Goal: Task Accomplishment & Management: Manage account settings

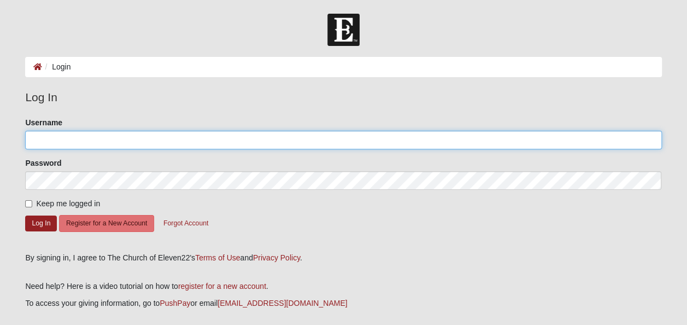
click at [61, 139] on input "Username" at bounding box center [343, 140] width 636 height 19
type input "[PERSON_NAME][EMAIL_ADDRESS][DOMAIN_NAME]"
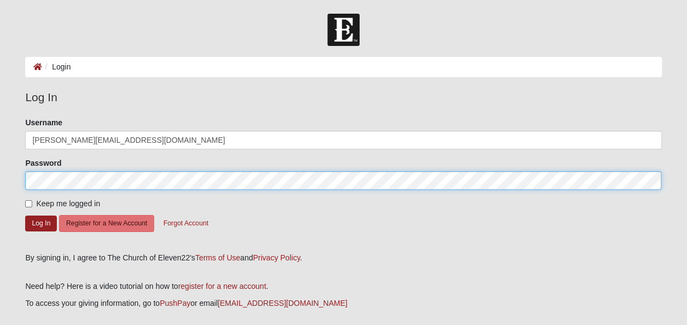
click at [25, 215] on button "Log In" at bounding box center [41, 223] width 32 height 16
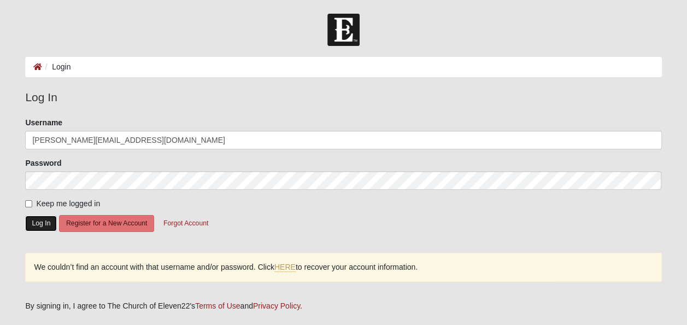
click at [40, 221] on button "Log In" at bounding box center [41, 223] width 32 height 16
click at [183, 225] on button "Forgot Account" at bounding box center [185, 223] width 59 height 17
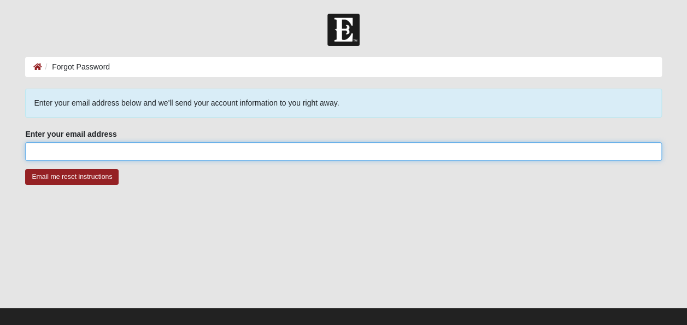
click at [74, 153] on input "Enter your email address" at bounding box center [343, 151] width 636 height 19
type input "[PERSON_NAME][EMAIL_ADDRESS][DOMAIN_NAME]"
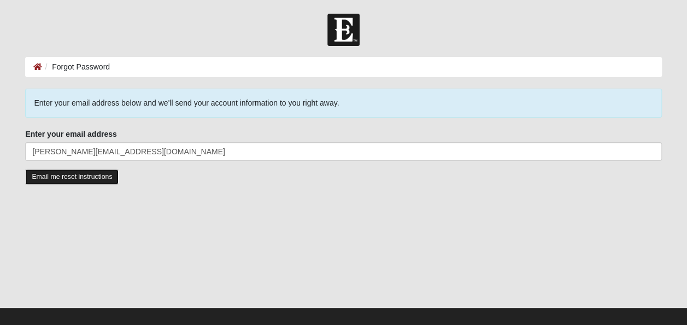
click at [61, 178] on input "Email me reset instructions" at bounding box center [71, 177] width 93 height 16
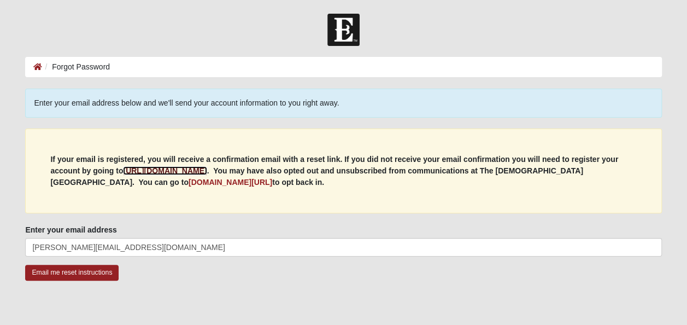
click at [167, 168] on b "[URL][DOMAIN_NAME]" at bounding box center [165, 170] width 84 height 9
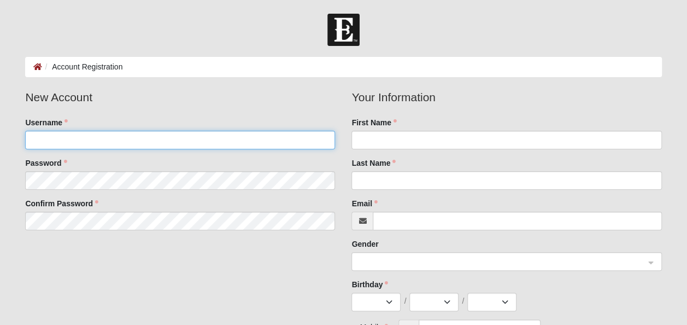
click at [119, 139] on input "Username" at bounding box center [180, 140] width 310 height 19
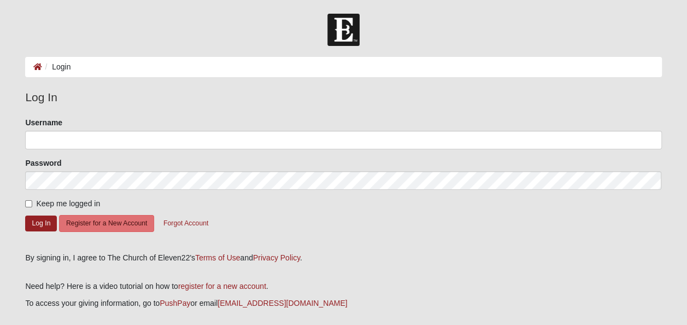
click at [337, 26] on img at bounding box center [343, 30] width 32 height 32
